Goal: Transaction & Acquisition: Purchase product/service

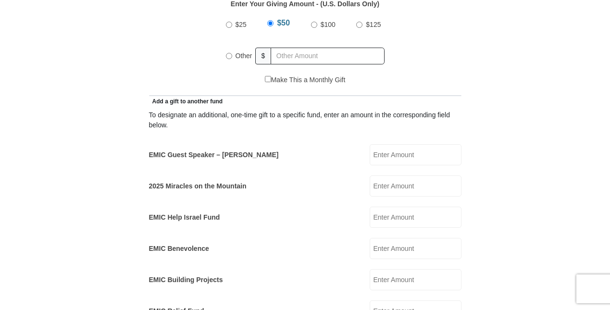
scroll to position [476, 0]
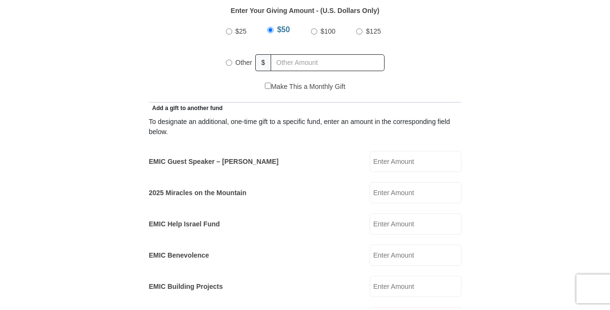
click at [401, 151] on input "EMIC Guest Speaker – [PERSON_NAME]" at bounding box center [416, 161] width 92 height 21
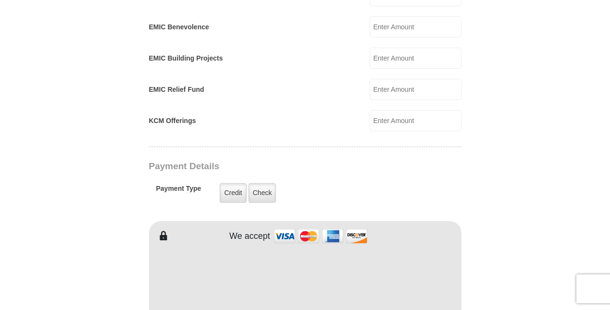
scroll to position [710, 0]
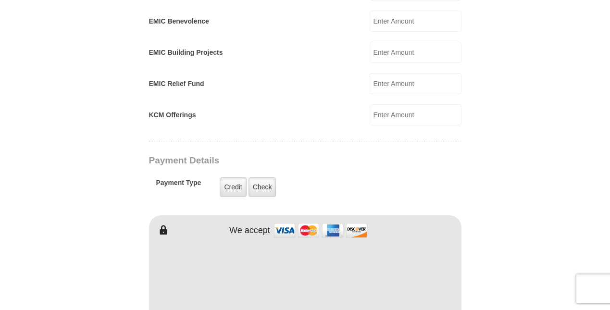
type input "50."
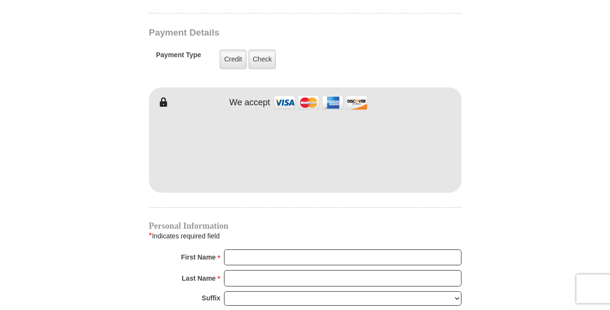
scroll to position [840, 0]
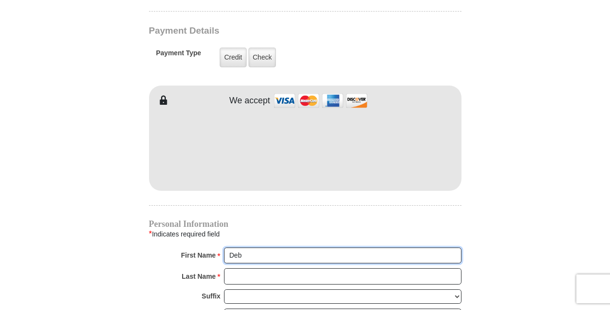
type input "Deb"
type input "[PERSON_NAME]"
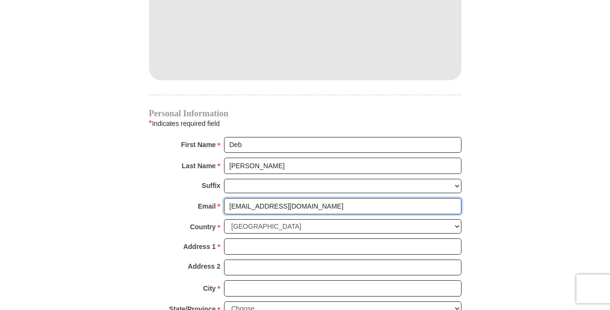
scroll to position [959, 0]
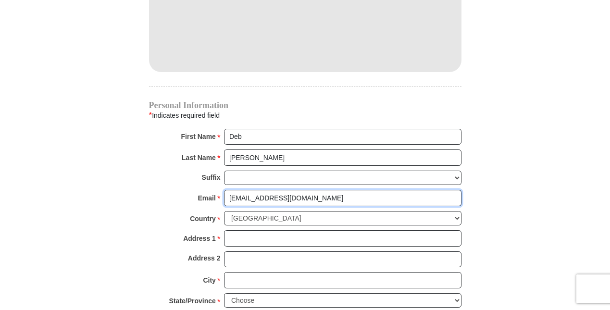
type input "[EMAIL_ADDRESS][DOMAIN_NAME]"
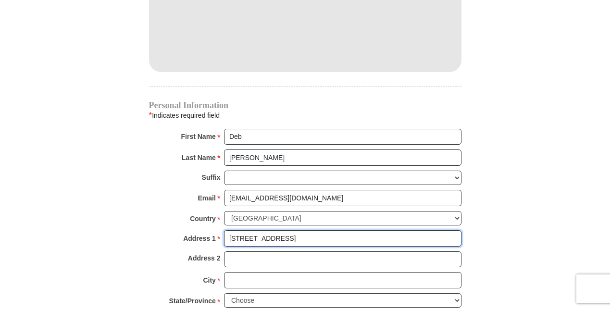
type input "[STREET_ADDRESS]"
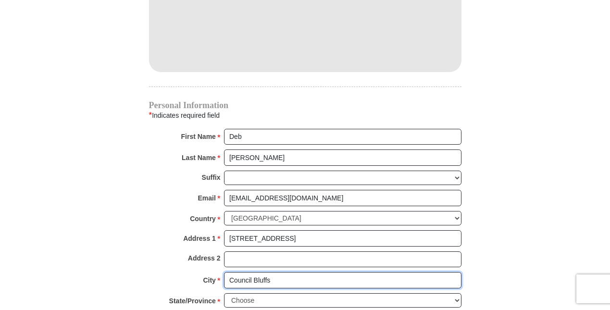
type input "Council Bluffs"
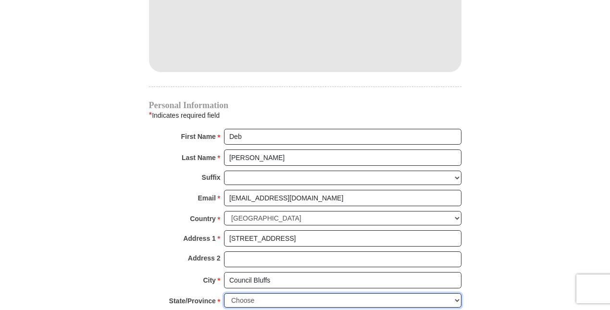
select select "IA"
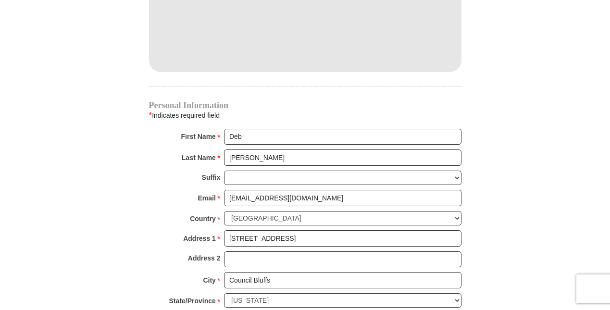
type input "51501"
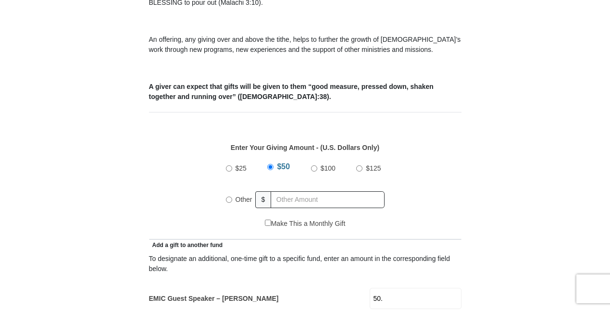
scroll to position [338, 0]
type input "[PHONE_NUMBER]"
click at [229, 197] on input "Other" at bounding box center [229, 200] width 6 height 6
radio input "true"
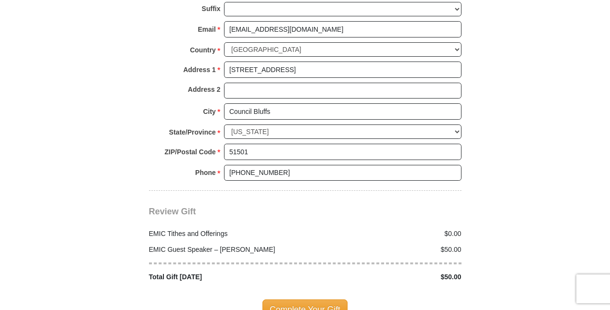
scroll to position [1127, 0]
click at [289, 300] on span "Complete Your Gift" at bounding box center [305, 310] width 85 height 20
